Goal: Transaction & Acquisition: Purchase product/service

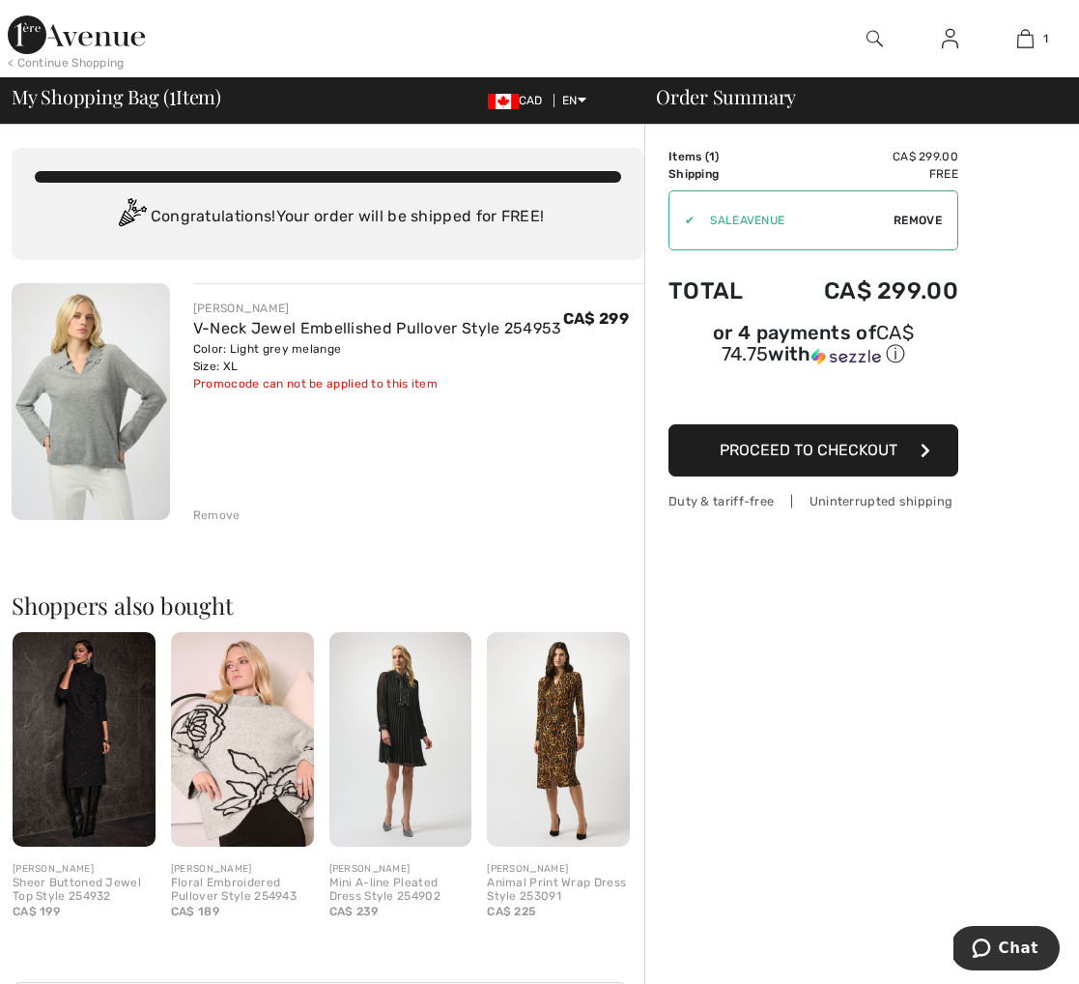
click at [883, 447] on span "Proceed to Checkout" at bounding box center [809, 450] width 178 height 18
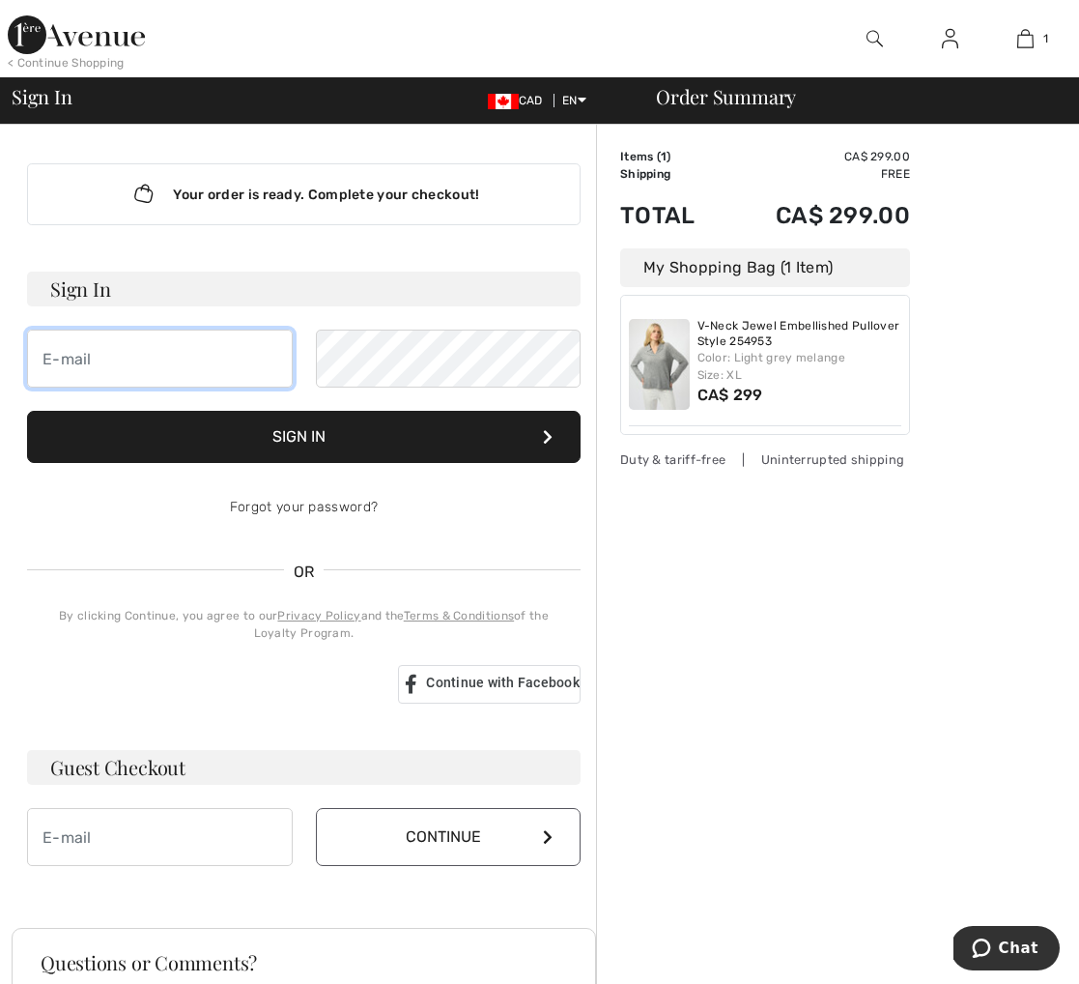
type input "[EMAIL_ADDRESS][DOMAIN_NAME]"
click at [344, 443] on button "Sign In" at bounding box center [304, 437] width 554 height 52
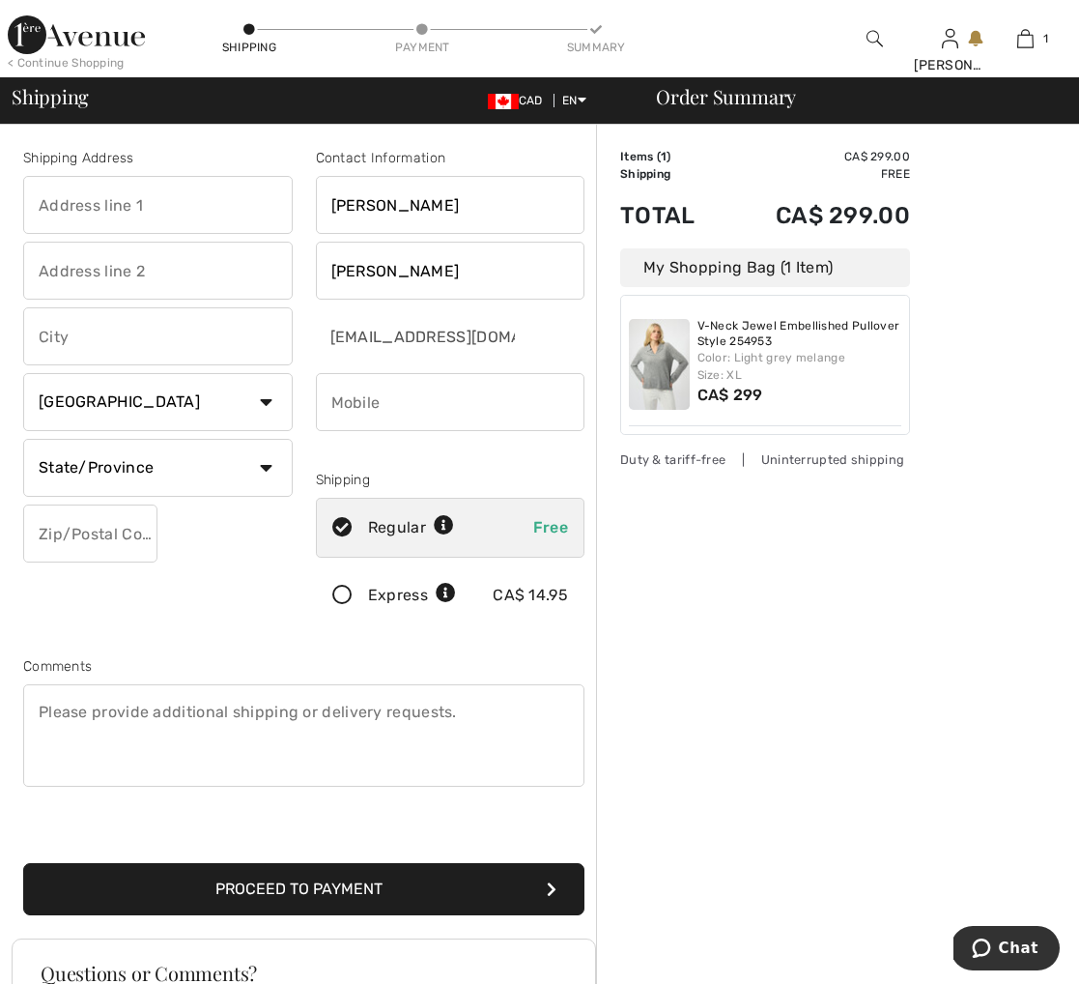
click at [173, 224] on input "text" at bounding box center [158, 205] width 270 height 58
type input "5 Sherbourne St. N."
type input "Toronto"
select select "ON"
type input "M4W2S9"
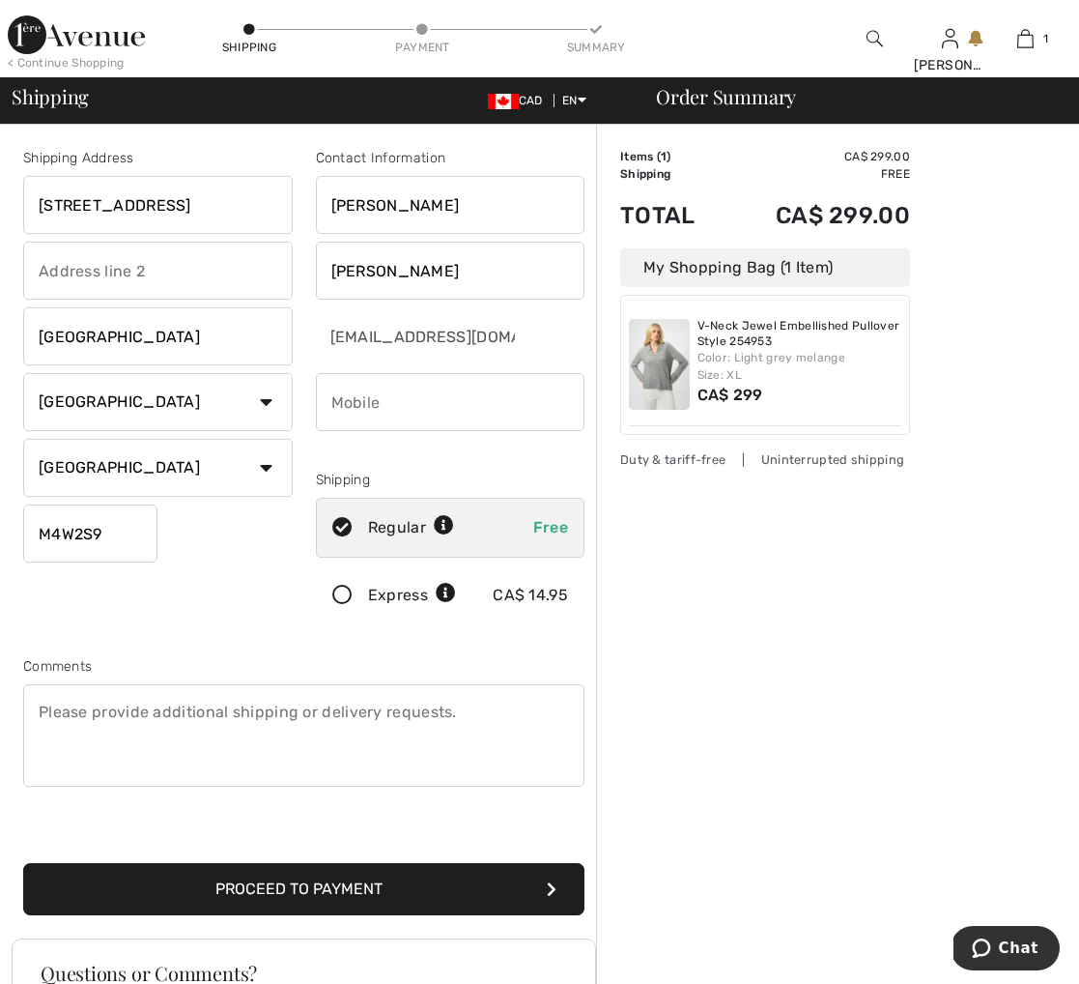
type input "4165404047"
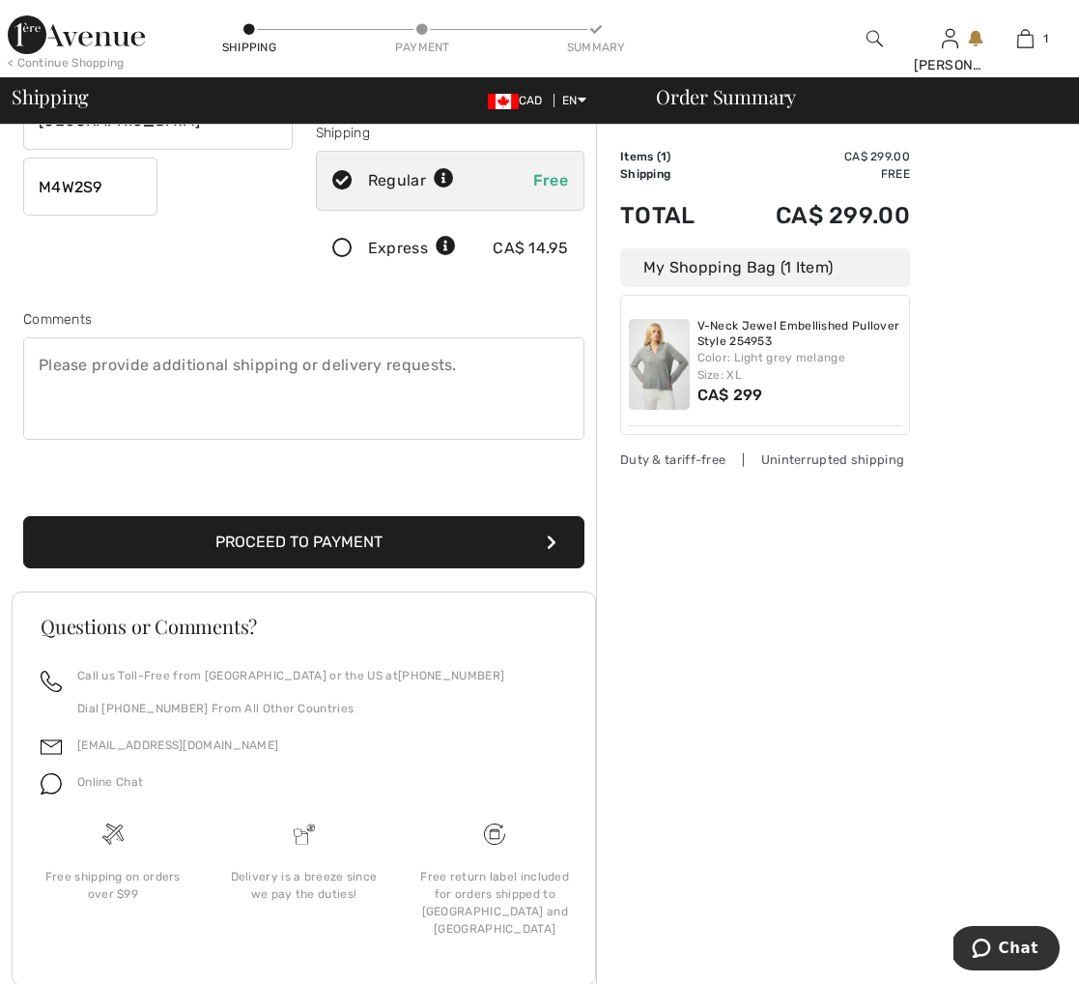
scroll to position [380, 0]
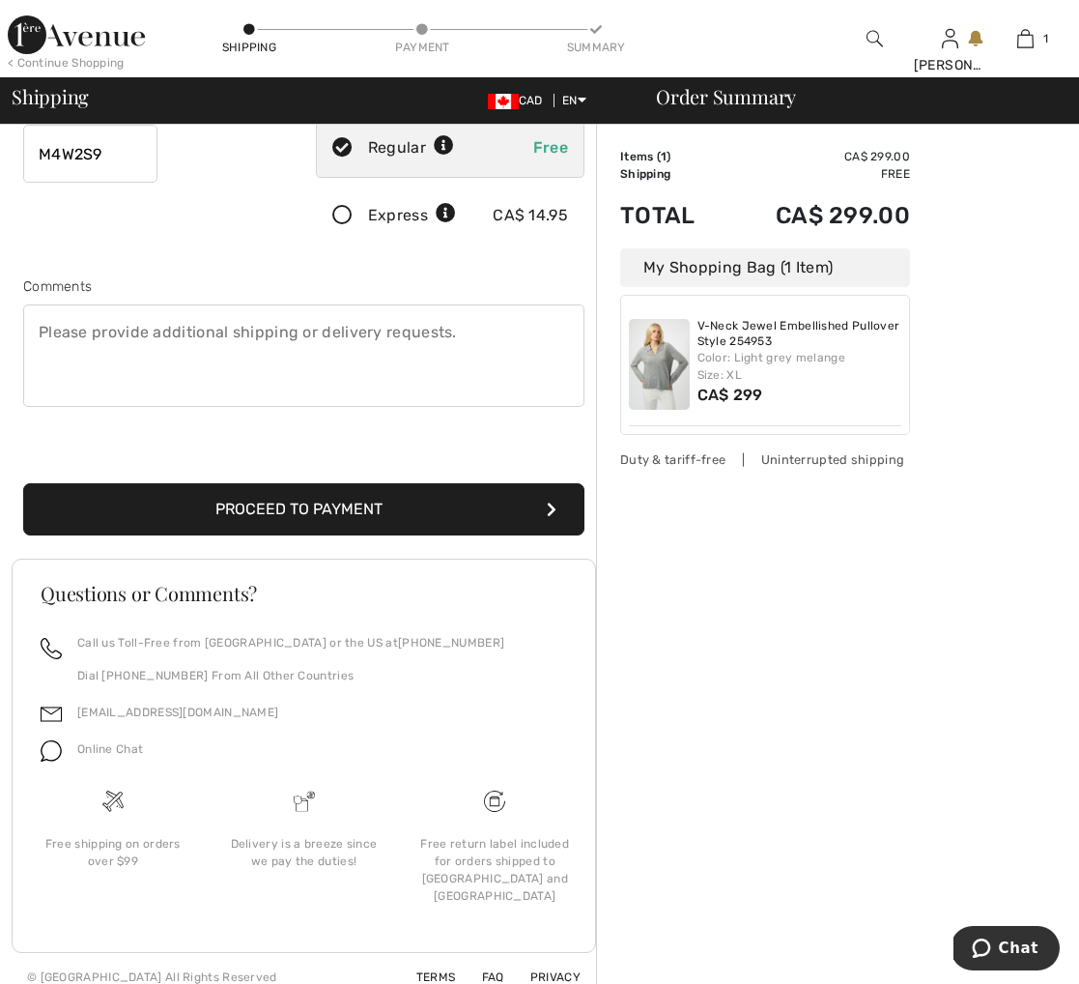
click at [257, 504] on button "Proceed to Payment" at bounding box center [303, 509] width 561 height 52
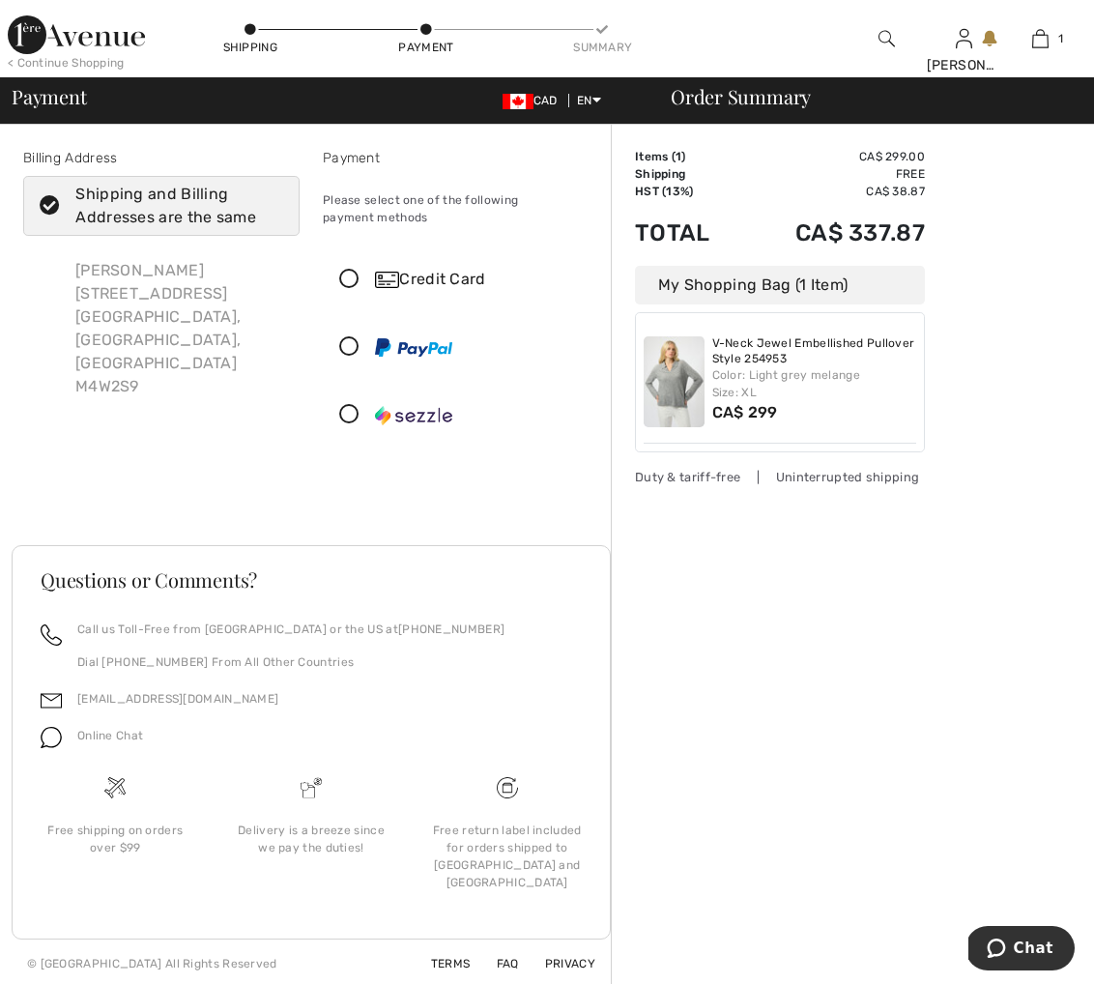
click at [357, 282] on icon at bounding box center [349, 280] width 51 height 20
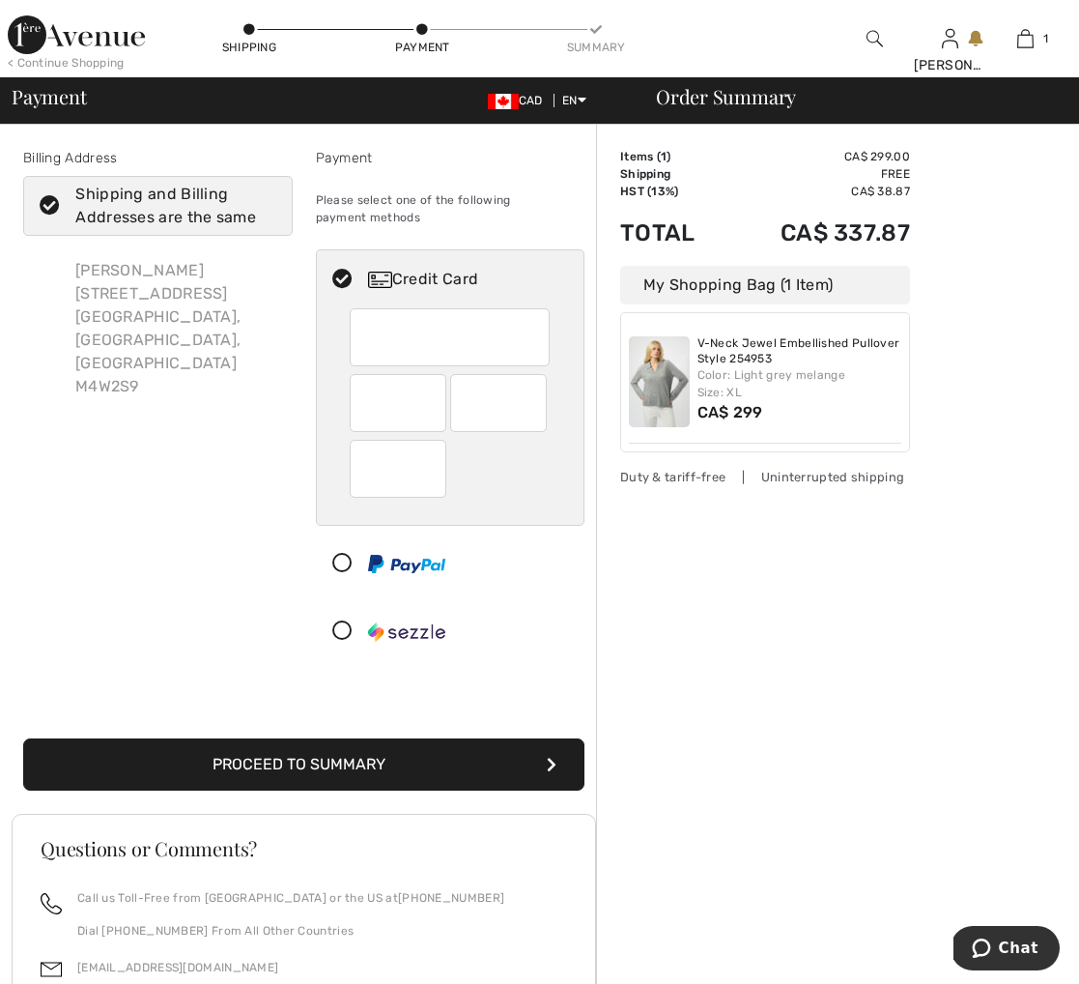
click at [492, 763] on button "Proceed to Summary" at bounding box center [303, 764] width 561 height 52
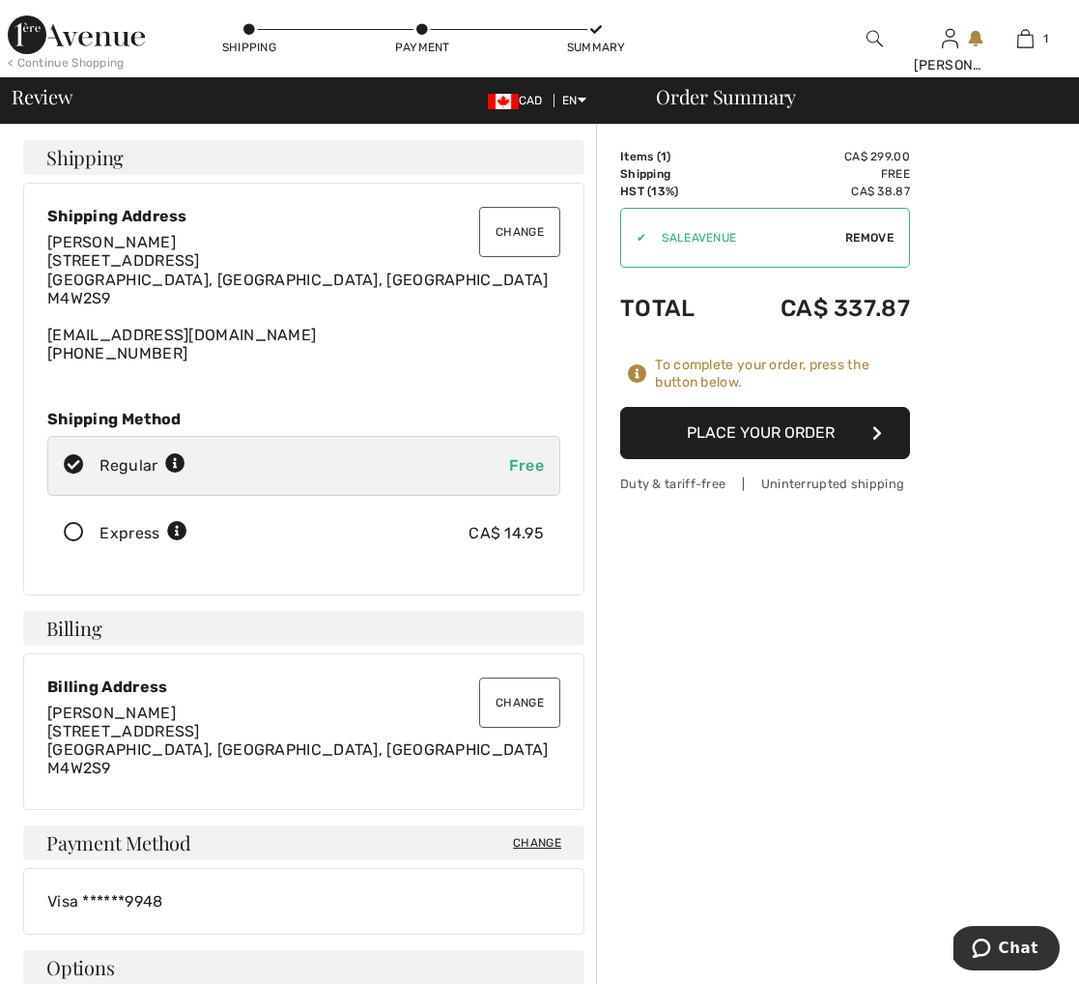
type input "SALEAVENUE"
type input "NEW15"
type input "HoneyCan1801"
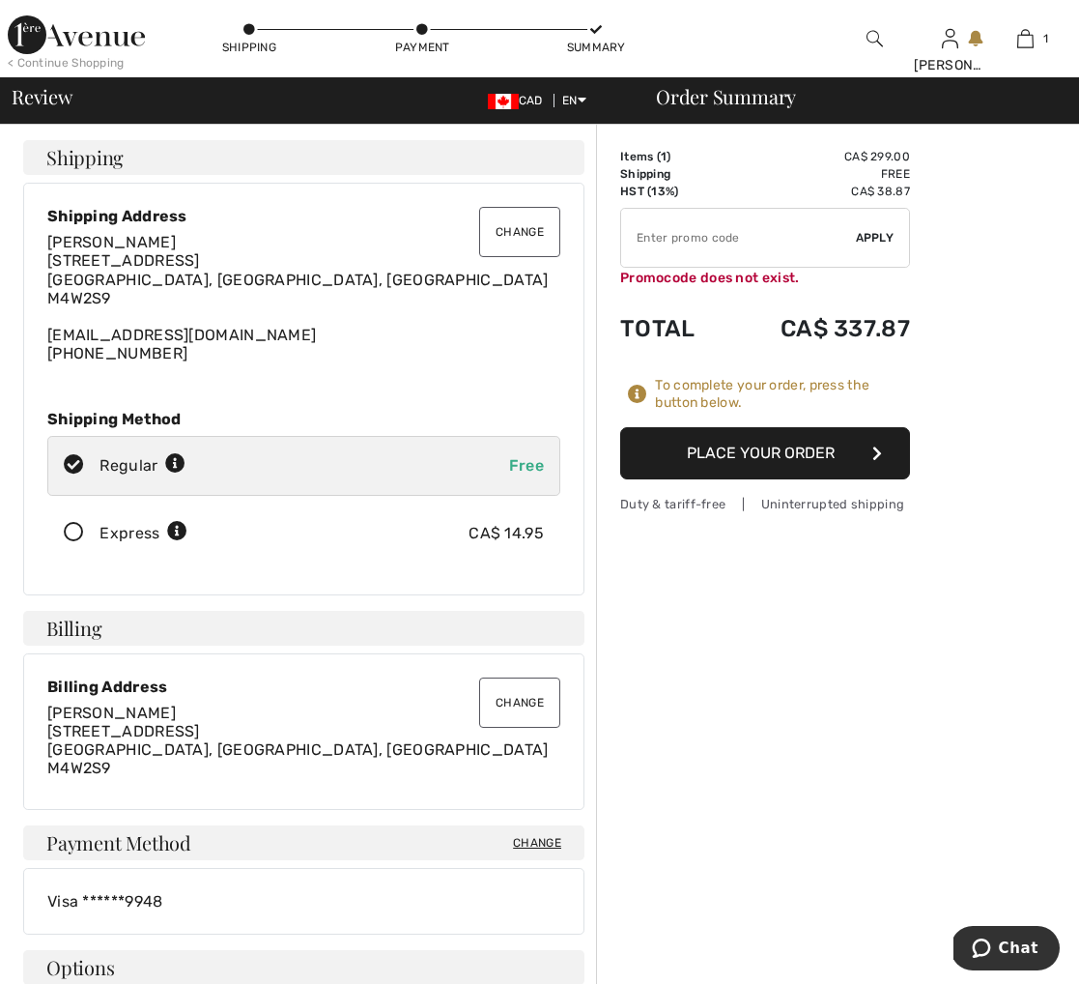
type input "SALEAVENUE"
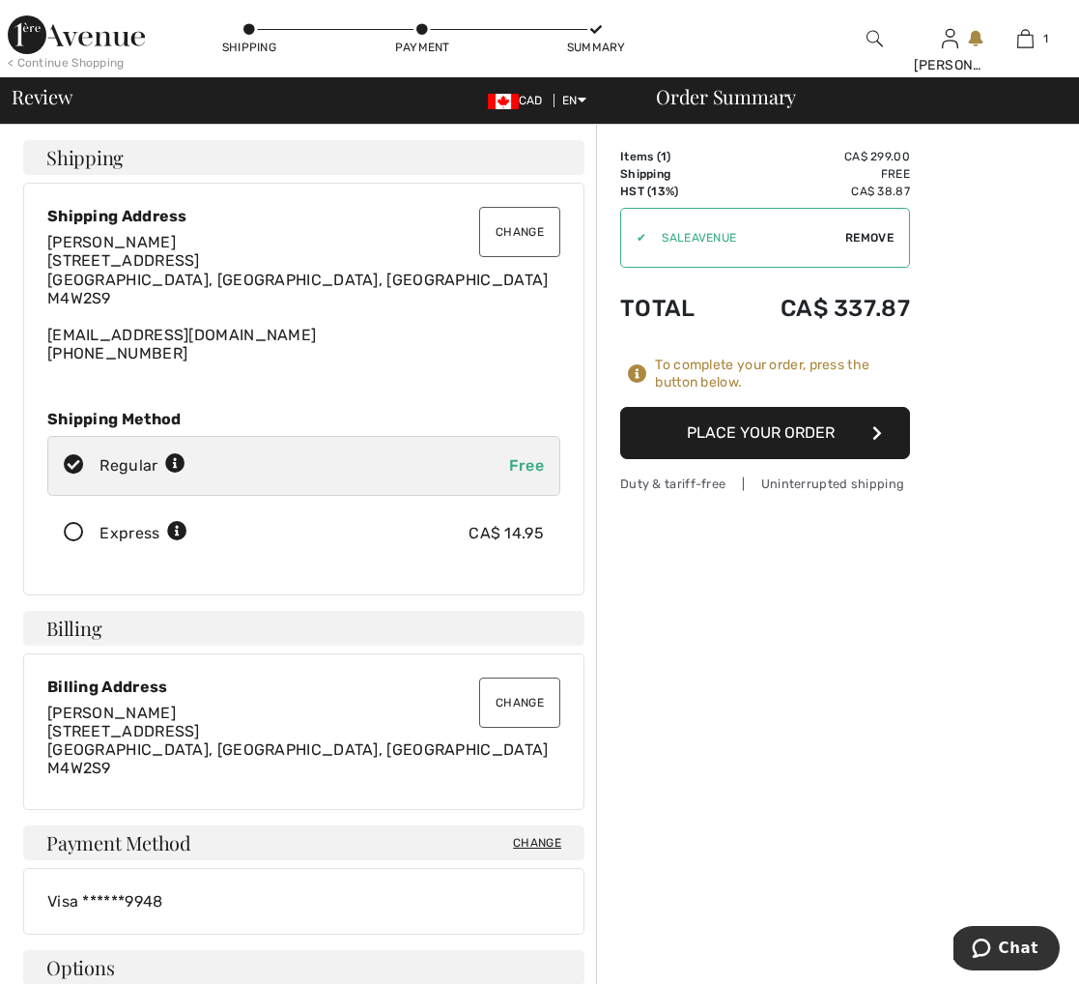
click at [794, 438] on button "Place Your Order" at bounding box center [765, 433] width 290 height 52
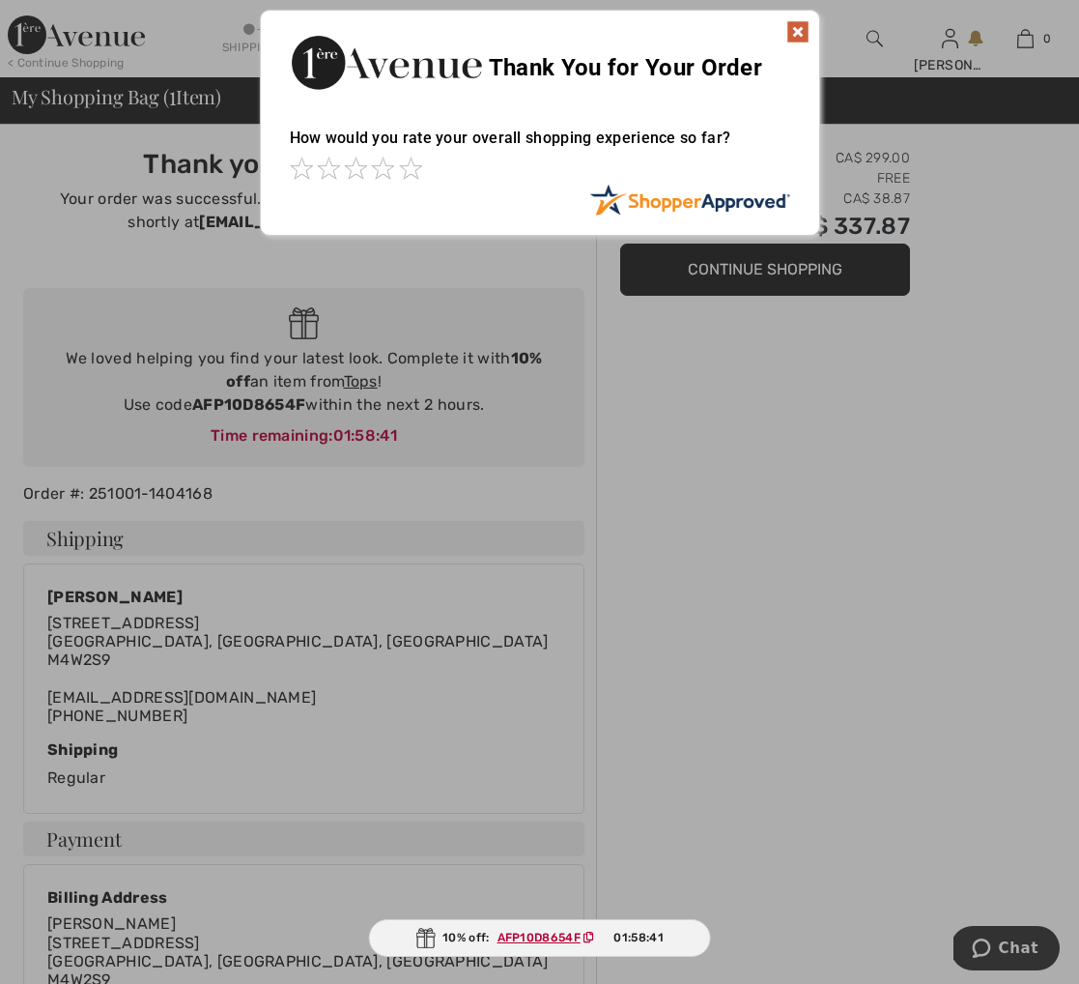
click at [791, 30] on img at bounding box center [798, 31] width 23 height 23
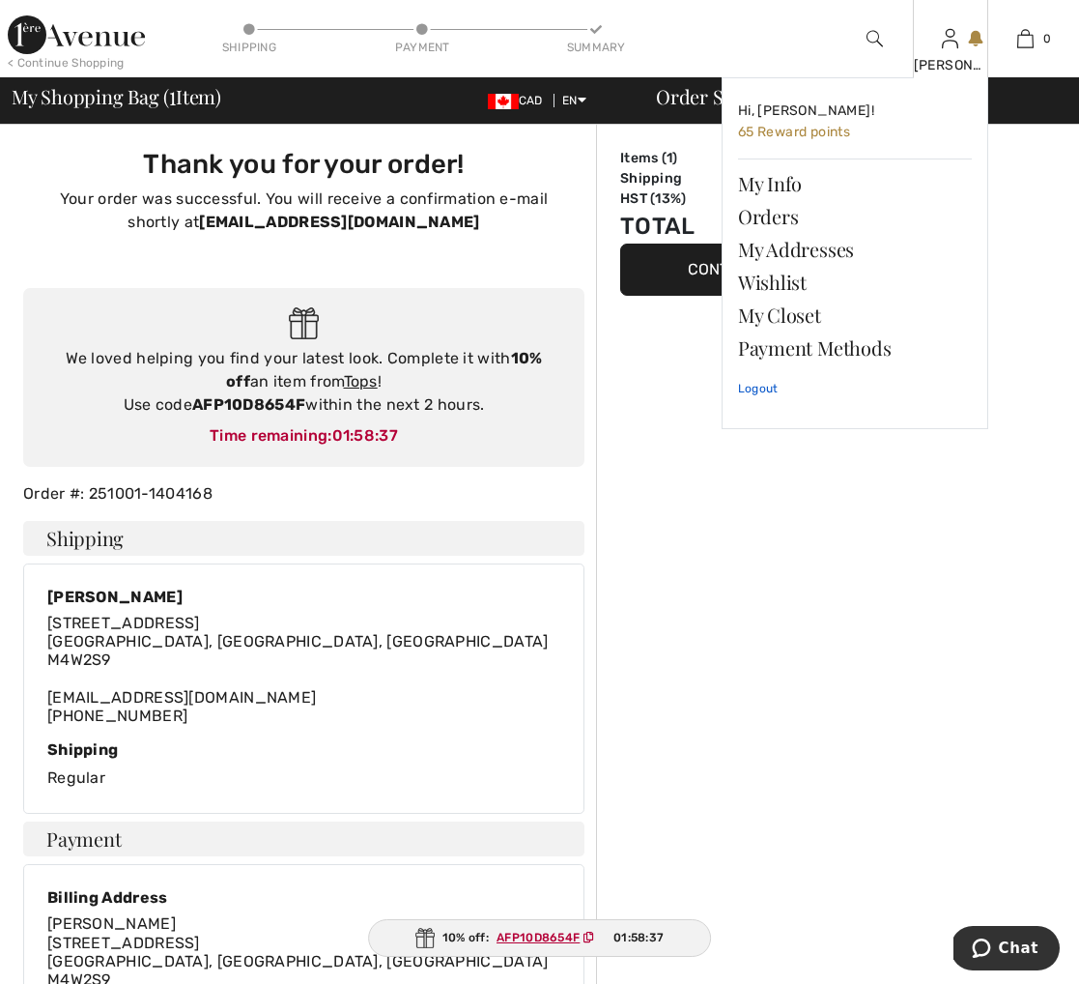
click at [772, 387] on link "Logout" at bounding box center [855, 388] width 234 height 48
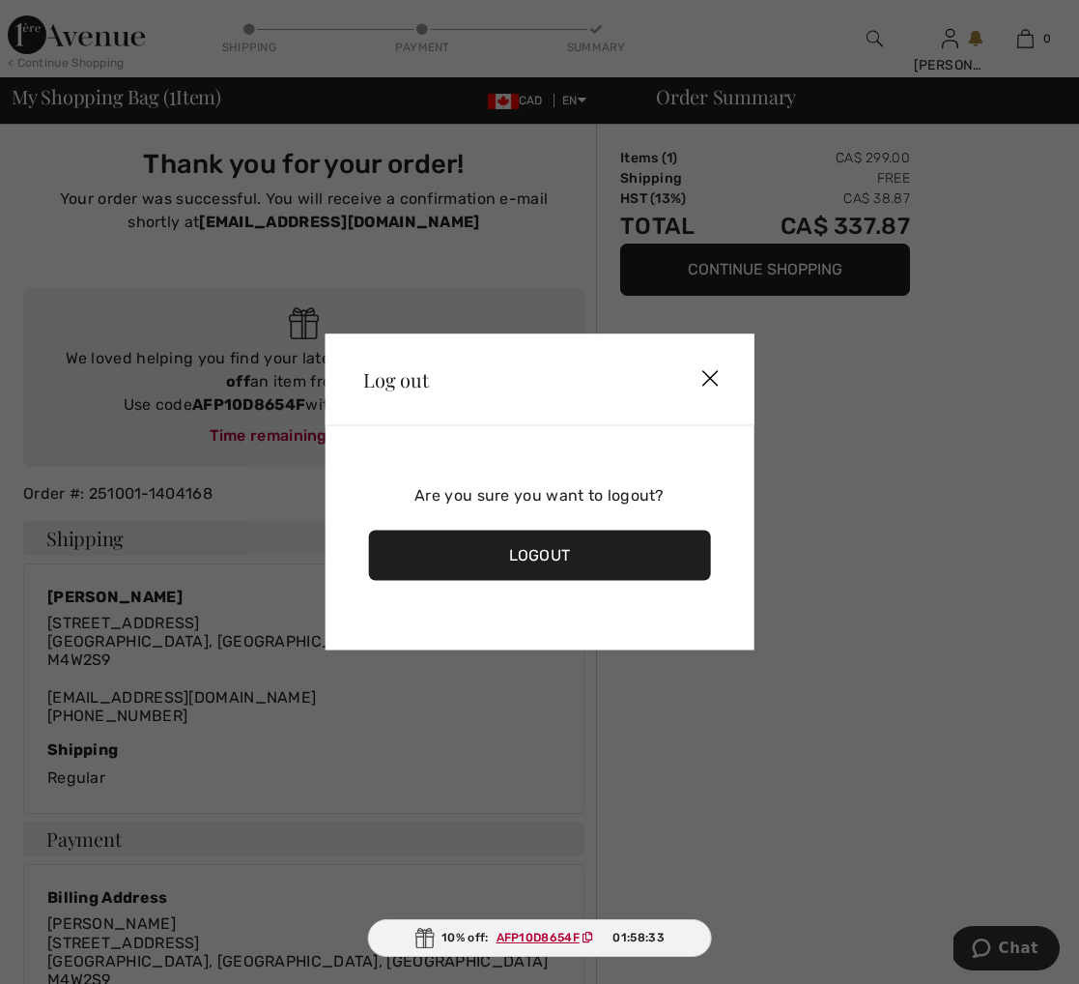
click at [625, 564] on div "Logout" at bounding box center [539, 556] width 343 height 50
